Goal: Use online tool/utility

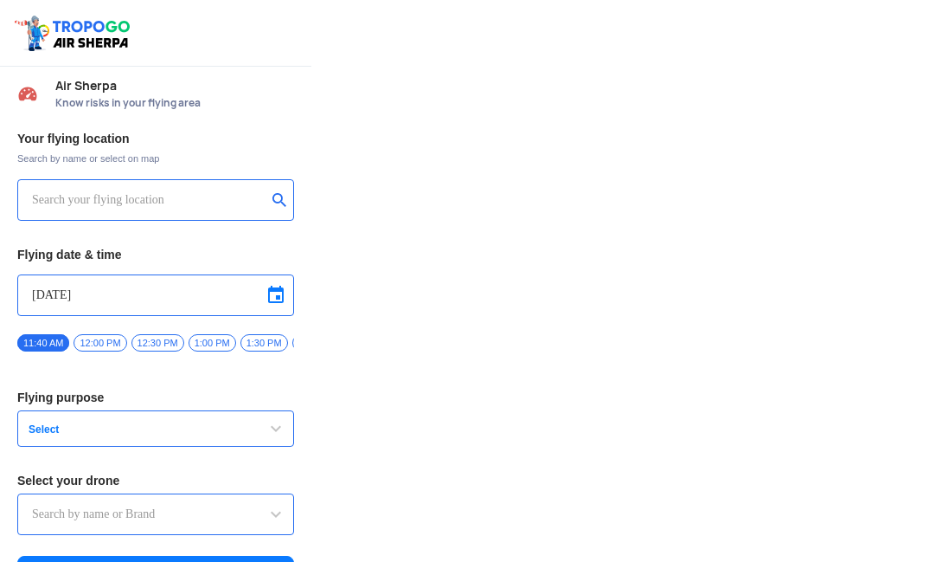
type input "Throttle Dopo"
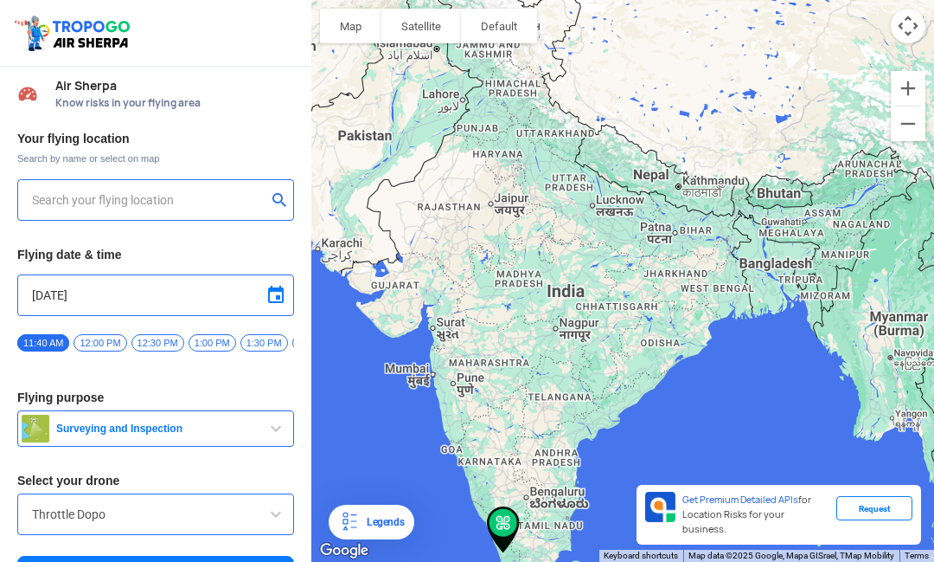
type input "[PERSON_NAME], [GEOGRAPHIC_DATA], [GEOGRAPHIC_DATA] 683572, [GEOGRAPHIC_DATA]"
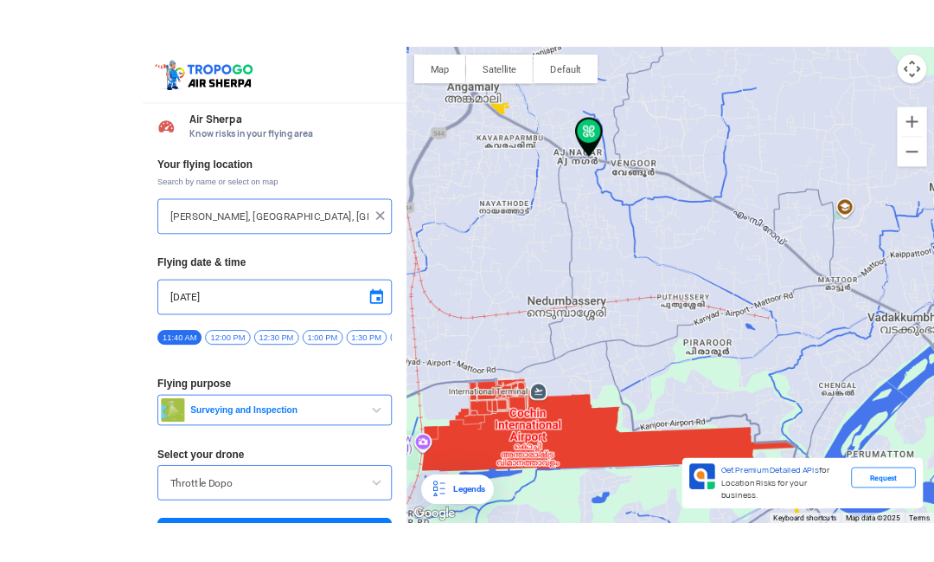
scroll to position [54, 0]
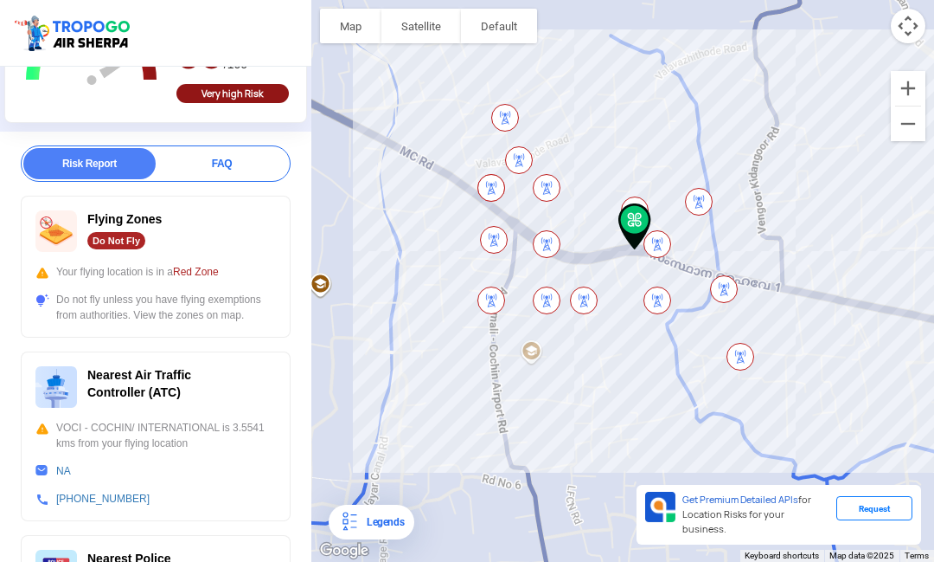
scroll to position [209, 0]
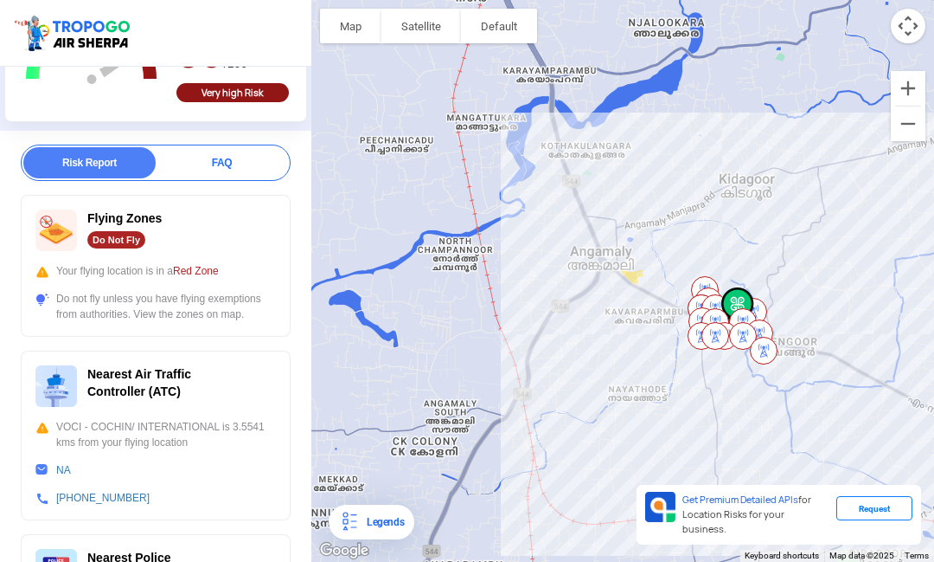
click at [615, 300] on div at bounding box center [622, 281] width 623 height 562
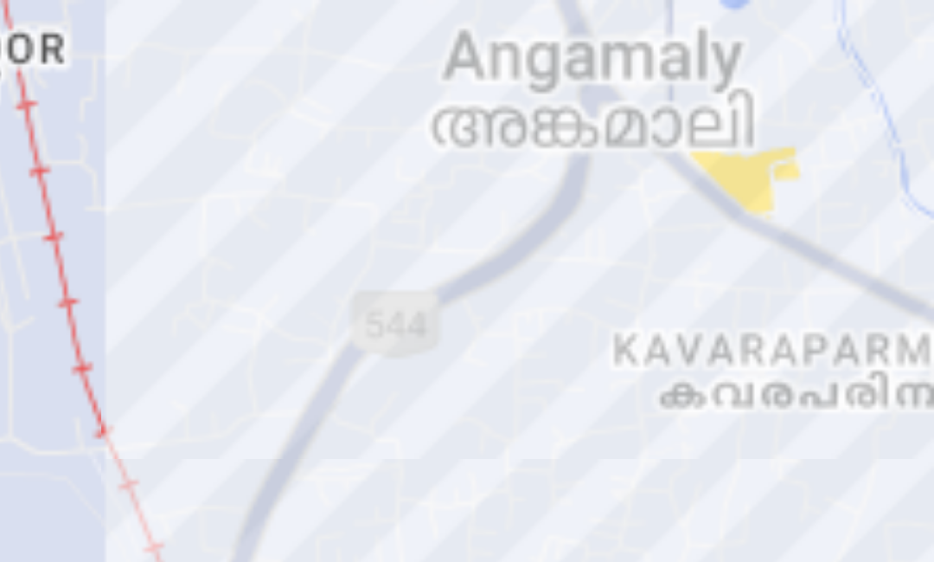
click at [311, 84] on div at bounding box center [622, 281] width 623 height 562
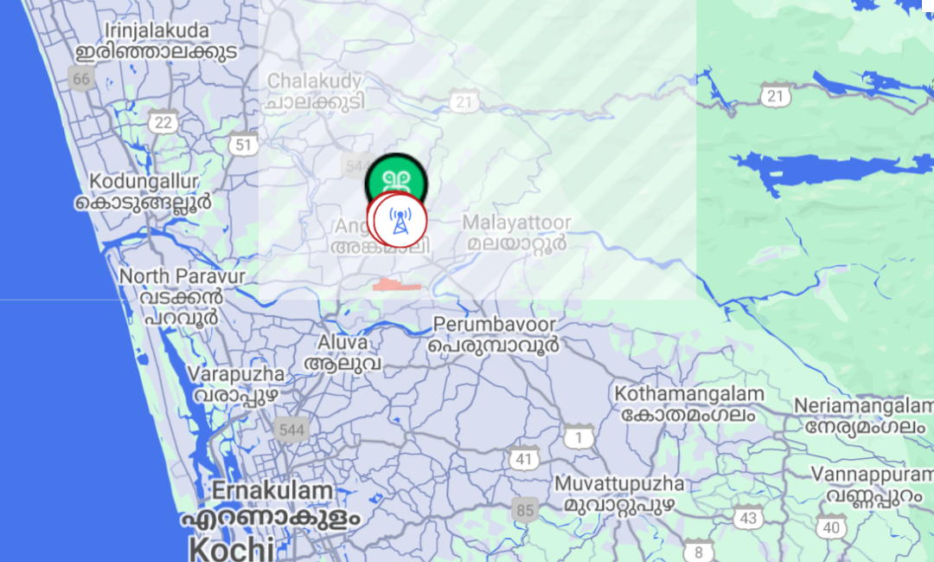
click at [311, 201] on div at bounding box center [622, 281] width 623 height 562
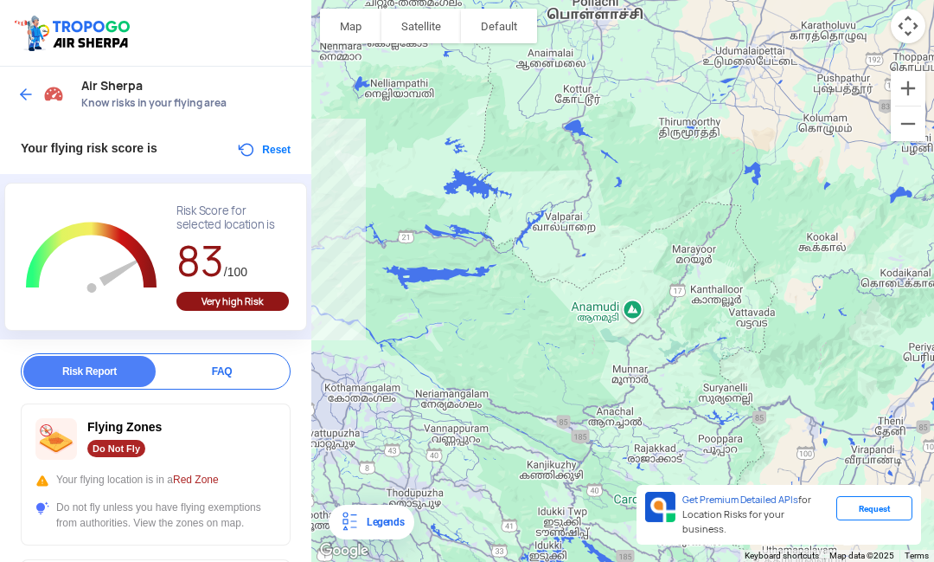
scroll to position [0, 0]
click at [14, 87] on div "Air Sherpa Know risks in your flying area" at bounding box center [155, 94] width 311 height 55
click at [27, 93] on img at bounding box center [25, 94] width 17 height 17
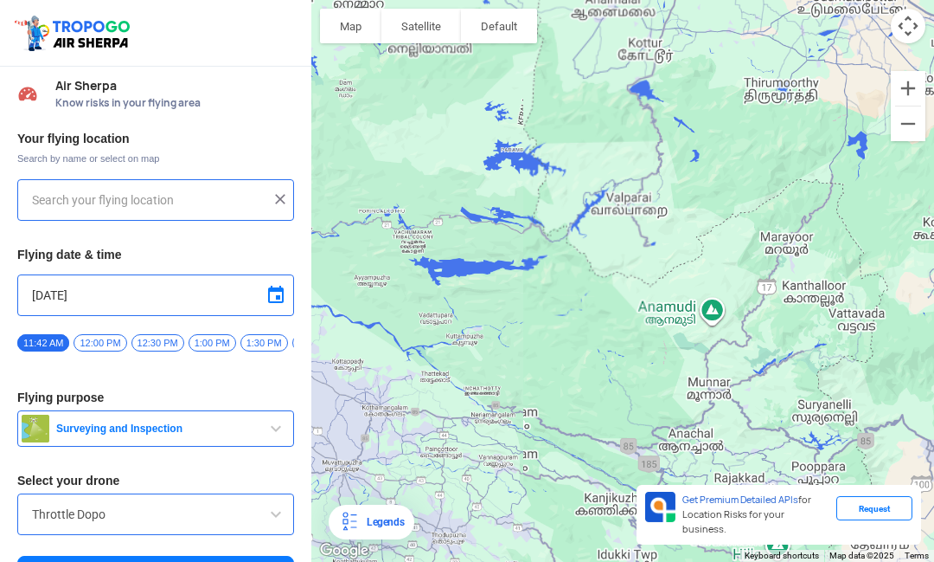
type input "[PERSON_NAME], [GEOGRAPHIC_DATA], [GEOGRAPHIC_DATA] 683572, [GEOGRAPHIC_DATA]"
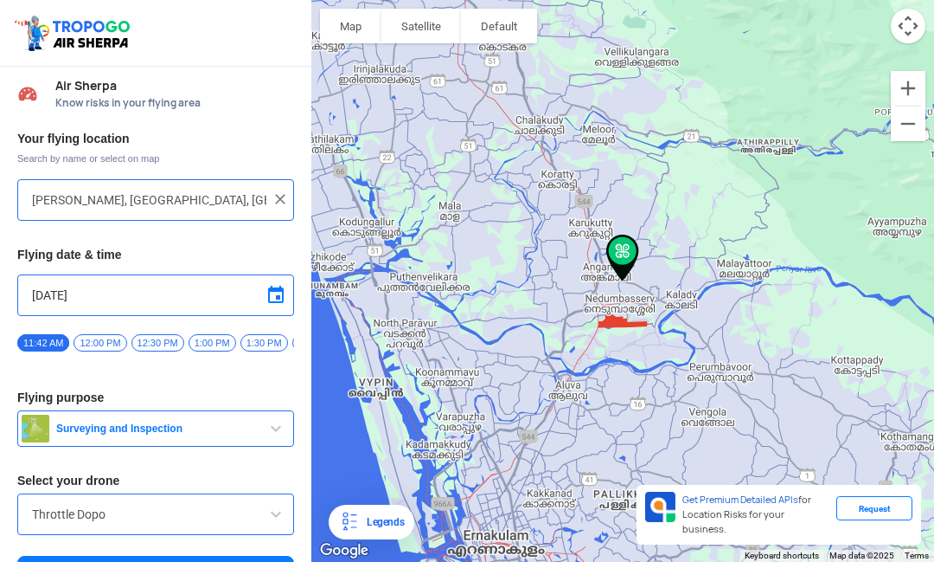
click at [82, 195] on input "[PERSON_NAME], [GEOGRAPHIC_DATA], [GEOGRAPHIC_DATA] 683572, [GEOGRAPHIC_DATA]" at bounding box center [149, 199] width 234 height 21
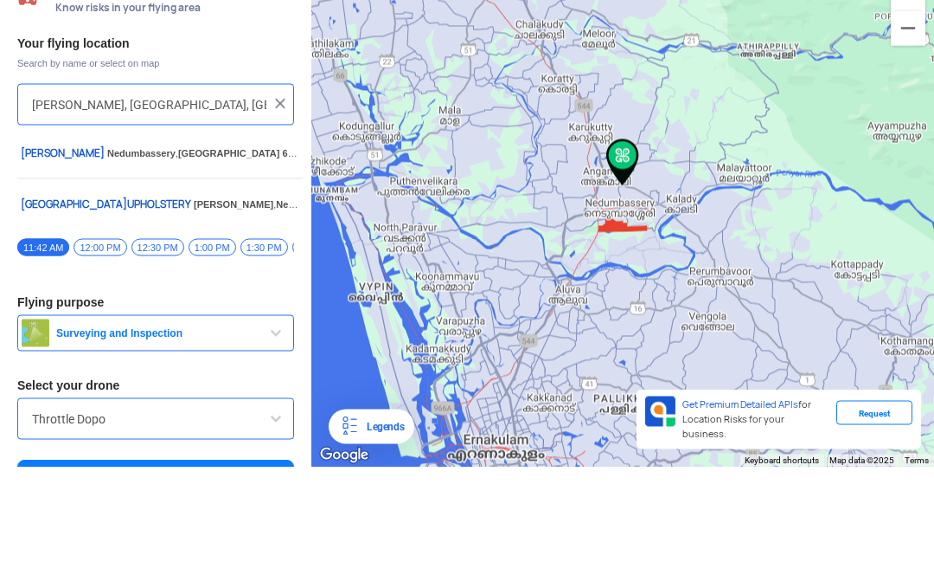
click at [273, 190] on img at bounding box center [280, 198] width 17 height 17
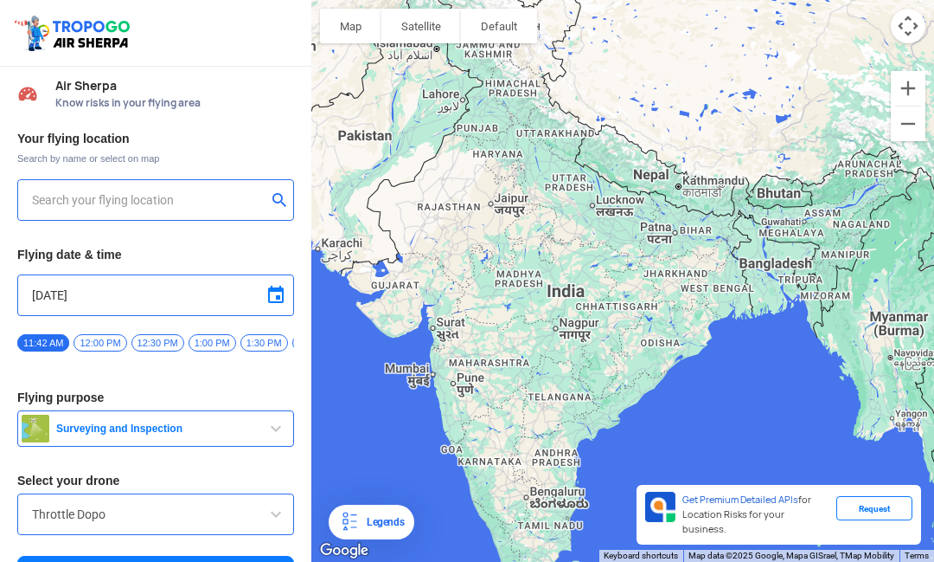
click at [58, 189] on input "text" at bounding box center [149, 199] width 234 height 21
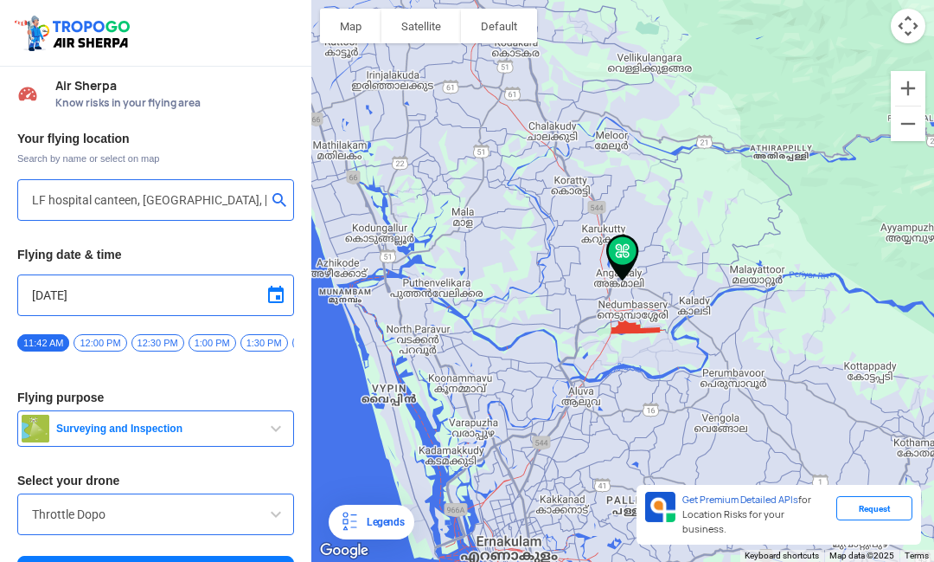
type input "[GEOGRAPHIC_DATA], [GEOGRAPHIC_DATA] 683572, [GEOGRAPHIC_DATA]"
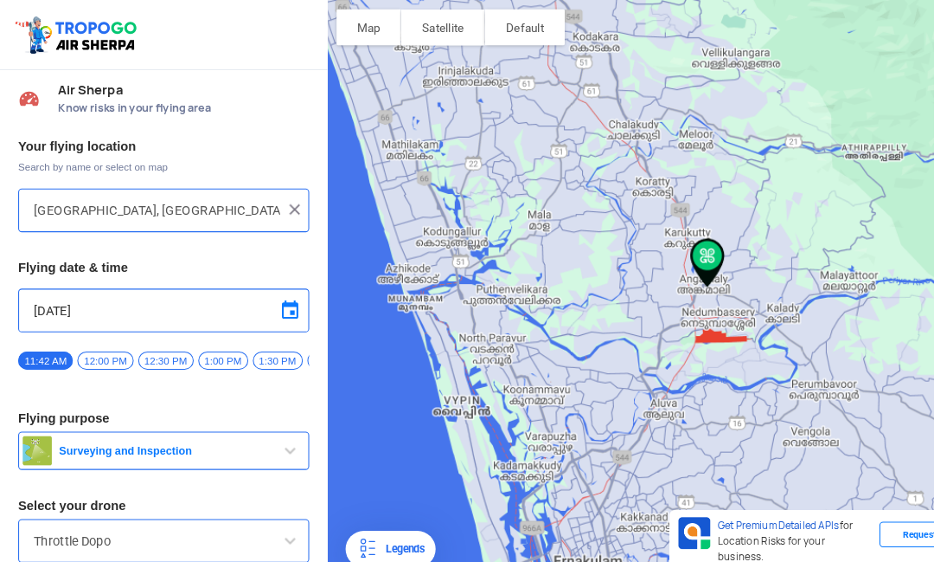
scroll to position [17, 0]
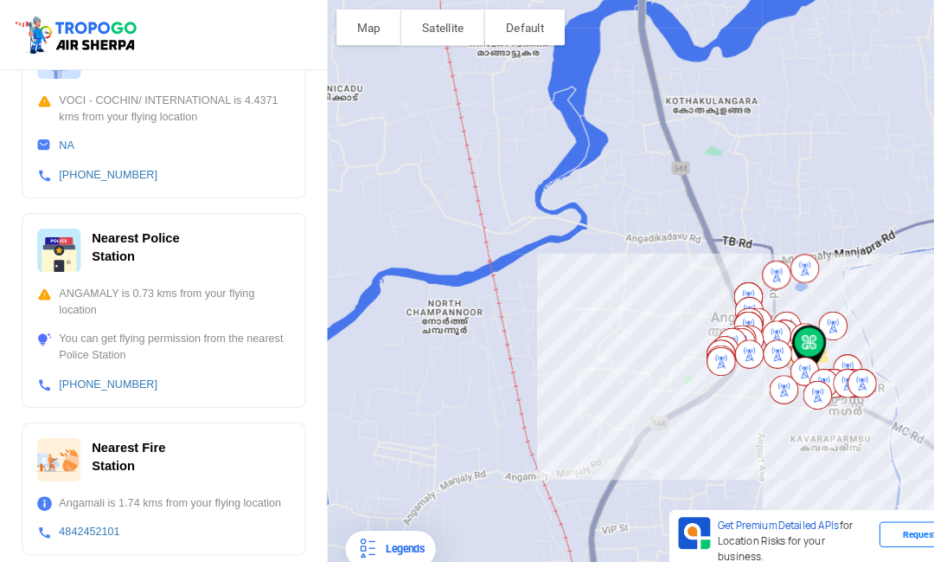
scroll to position [0, 0]
